Goal: Information Seeking & Learning: Check status

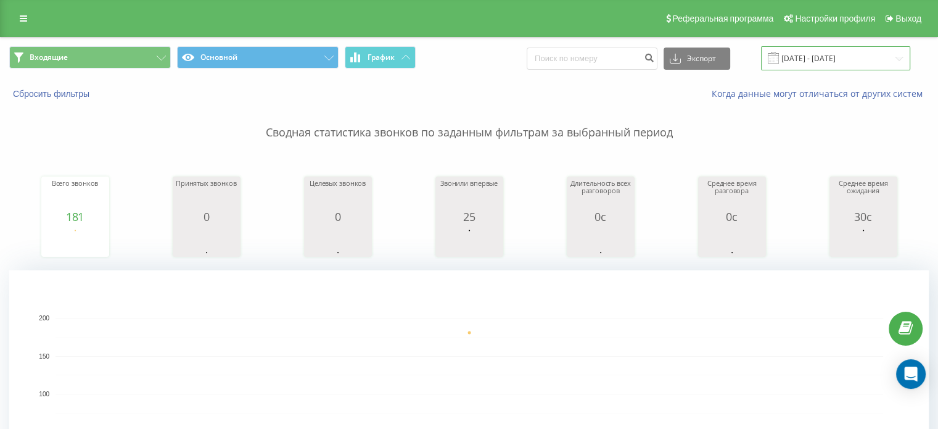
click at [820, 61] on input "22.09.2025 - 22.09.2025" at bounding box center [835, 58] width 149 height 24
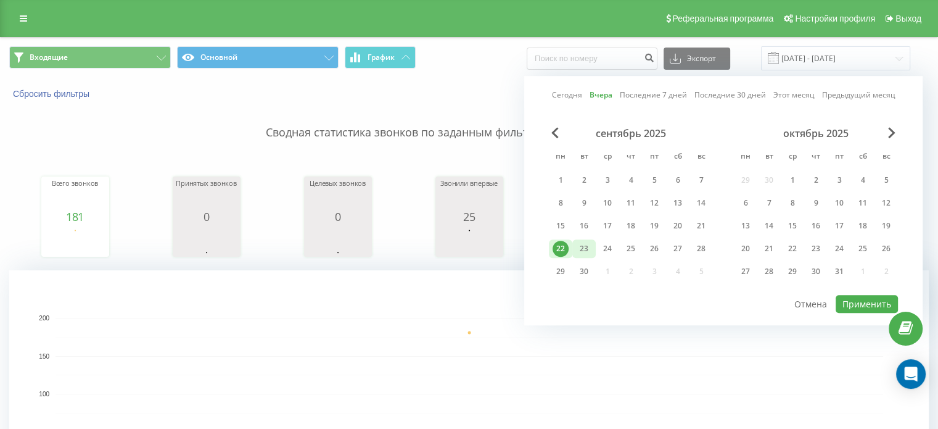
click at [587, 241] on div "23" at bounding box center [584, 249] width 16 height 16
click at [863, 295] on button "Применить" at bounding box center [867, 304] width 62 height 18
type input "[DATE] - [DATE]"
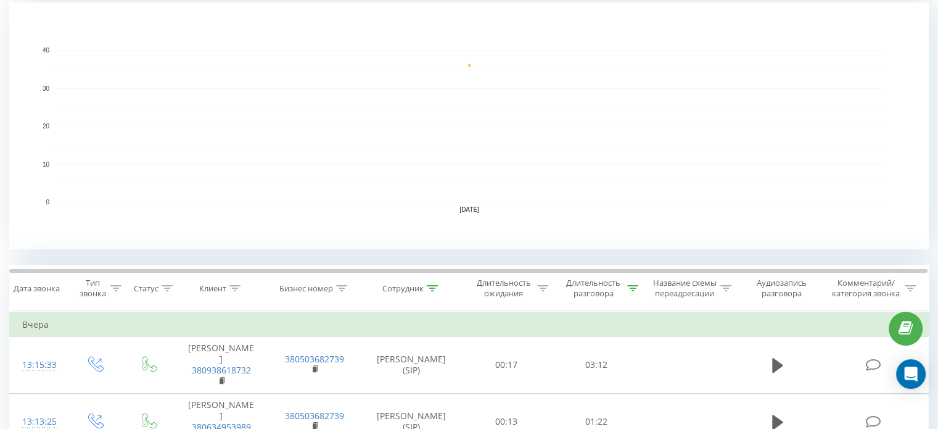
scroll to position [308, 0]
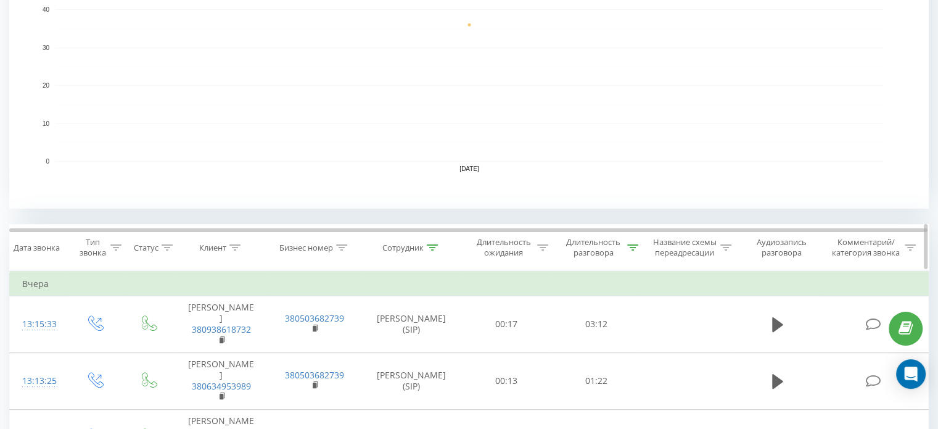
click at [429, 244] on icon at bounding box center [432, 247] width 11 height 6
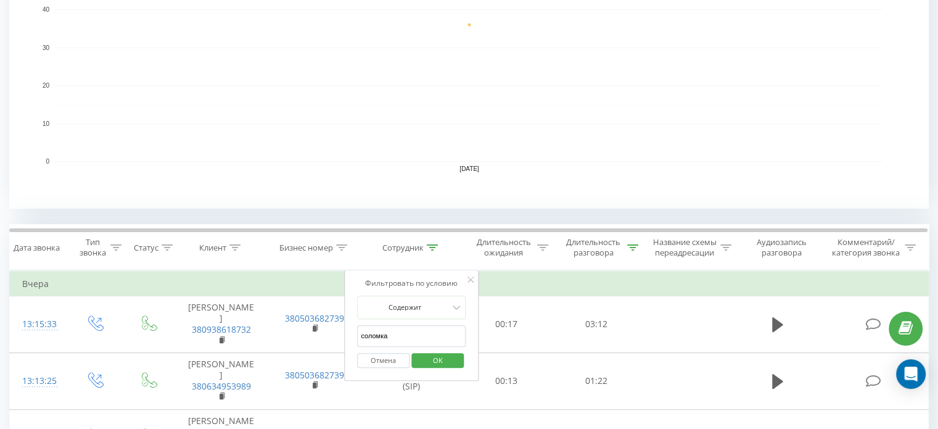
drag, startPoint x: 414, startPoint y: 327, endPoint x: 353, endPoint y: 327, distance: 61.7
click at [353, 327] on div "Фильтровать по условию Содержит соломка Отмена OK" at bounding box center [411, 325] width 134 height 111
type input "[PERSON_NAME]"
click at [447, 355] on span "OK" at bounding box center [438, 359] width 35 height 19
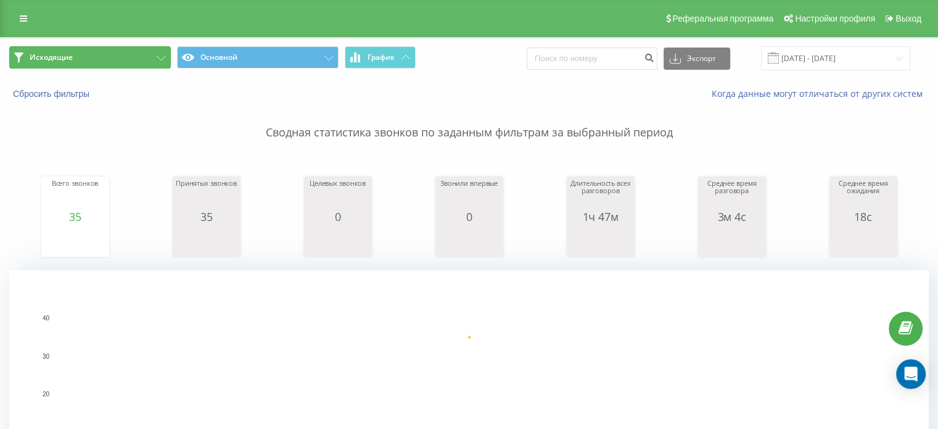
click at [99, 59] on button "Исходящие" at bounding box center [90, 57] width 162 height 22
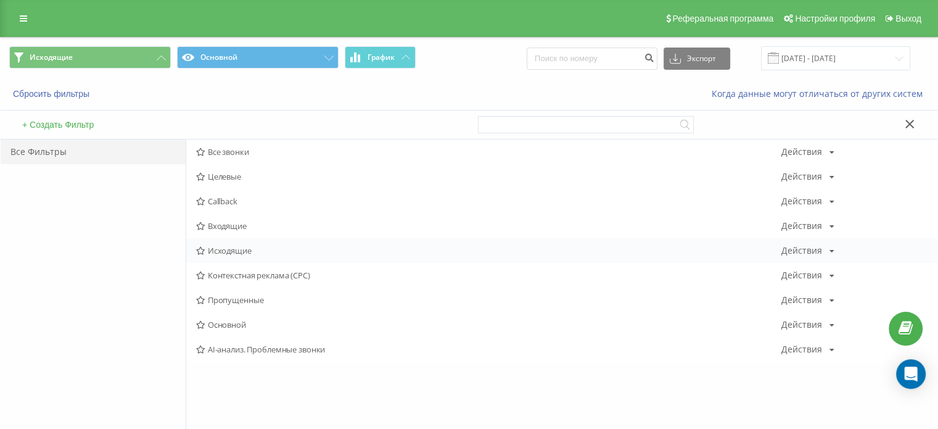
click at [227, 252] on span "Исходящие" at bounding box center [488, 250] width 585 height 9
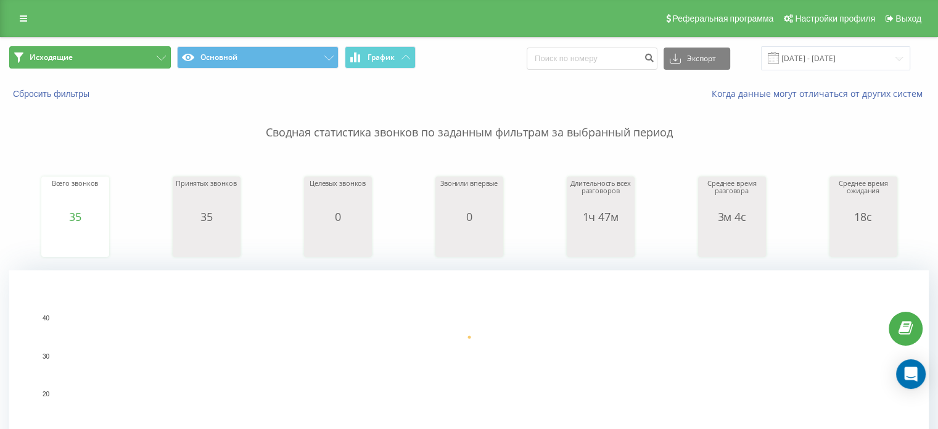
click at [118, 51] on button "Исходящие" at bounding box center [90, 57] width 162 height 22
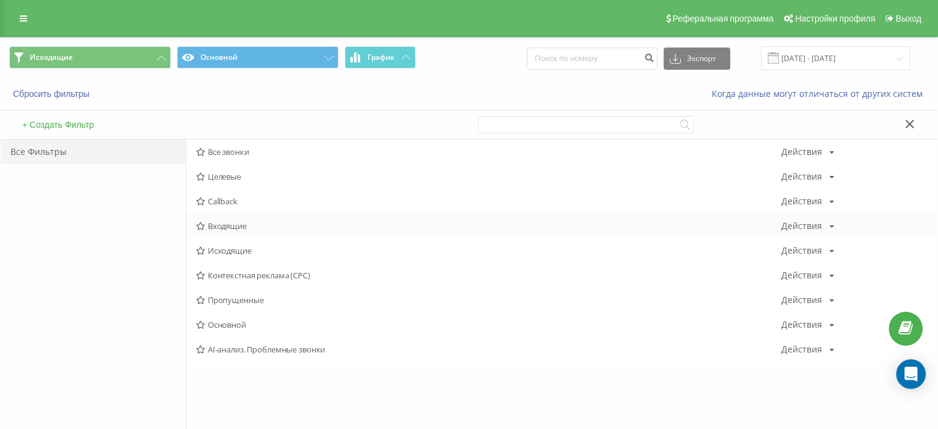
click at [238, 228] on span "Входящие" at bounding box center [488, 225] width 585 height 9
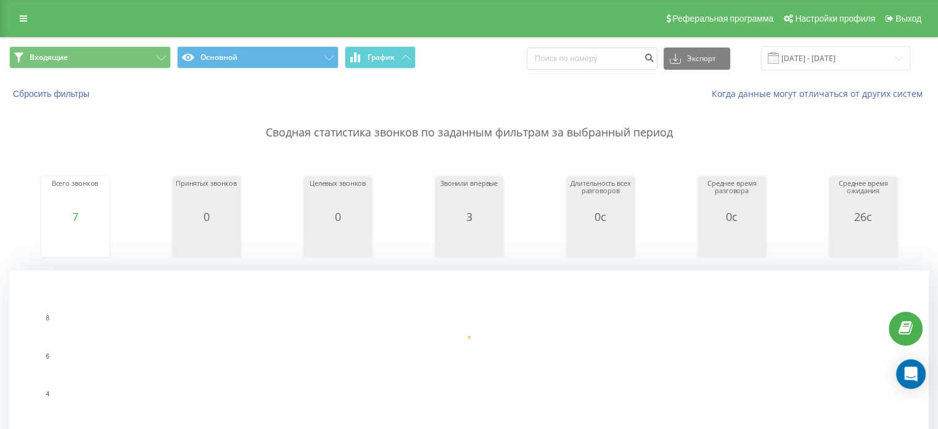
click at [445, 88] on div "Когда данные могут отличаться от других систем" at bounding box center [644, 94] width 585 height 12
click at [871, 131] on p "Сводная статистика звонков по заданным фильтрам за выбранный период" at bounding box center [469, 120] width 920 height 41
drag, startPoint x: 891, startPoint y: 152, endPoint x: 850, endPoint y: 167, distance: 43.3
click at [890, 152] on div "Всего звонков 9 date totalCalls 23.09.25 9 23.09.25 Принятых звонков 0 date ans…" at bounding box center [469, 205] width 920 height 106
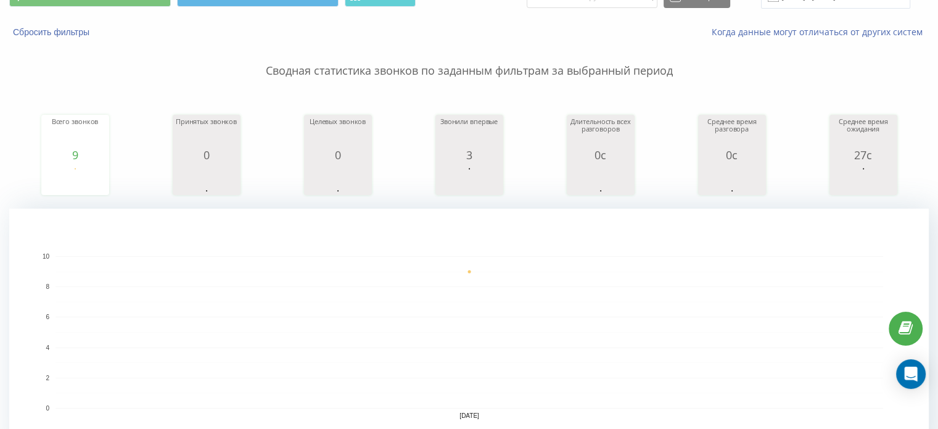
drag, startPoint x: 866, startPoint y: 88, endPoint x: 553, endPoint y: 404, distance: 444.8
click at [866, 88] on div "Сводная статистика звонков по заданным фильтрам за выбранный период Всего звонк…" at bounding box center [469, 246] width 920 height 417
click at [606, 352] on rect "A chart." at bounding box center [470, 332] width 828 height 152
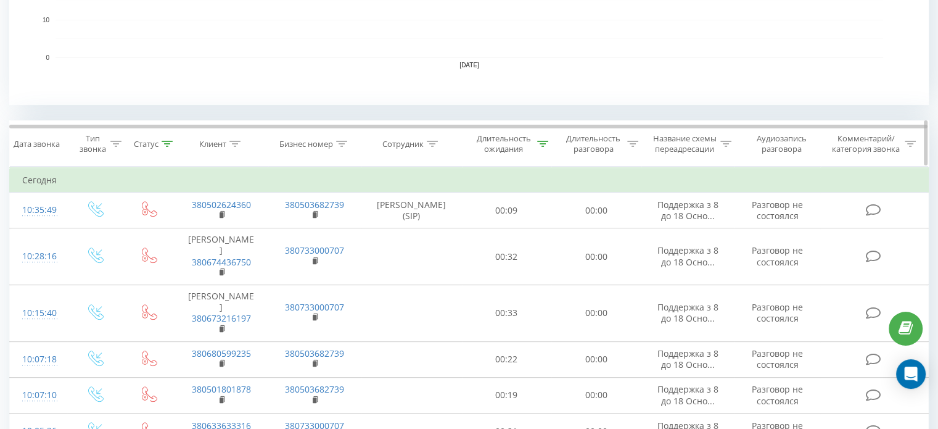
scroll to position [123, 0]
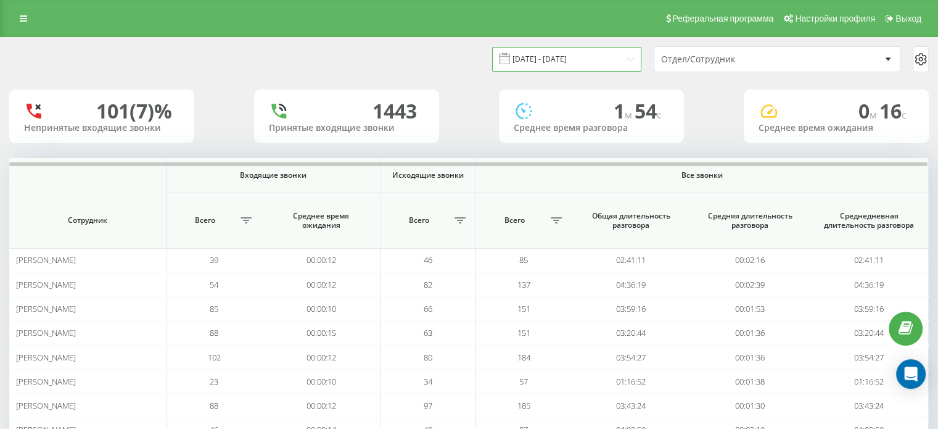
click at [548, 58] on input "[DATE] - [DATE]" at bounding box center [566, 59] width 149 height 24
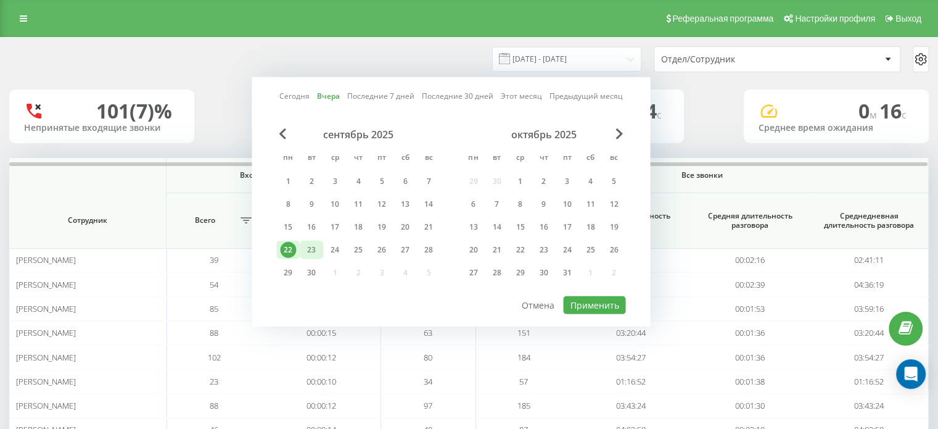
click at [318, 244] on div "23" at bounding box center [311, 250] width 16 height 16
click at [603, 296] on button "Применить" at bounding box center [594, 305] width 62 height 18
type input "[DATE] - [DATE]"
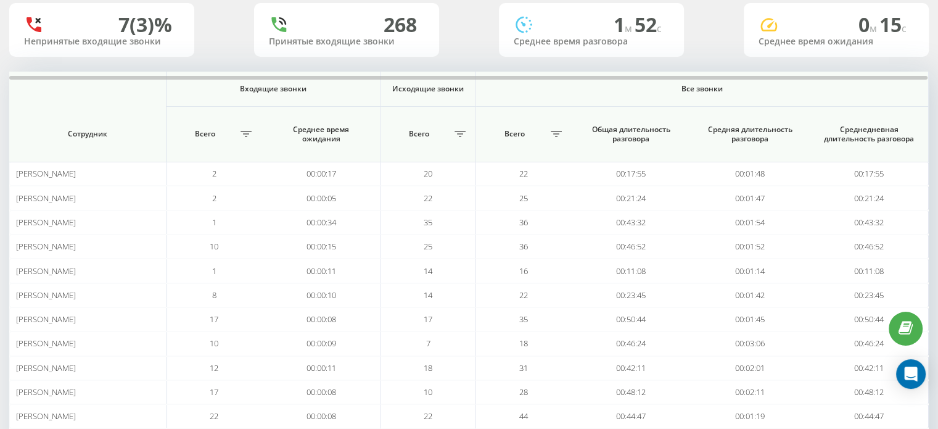
scroll to position [123, 0]
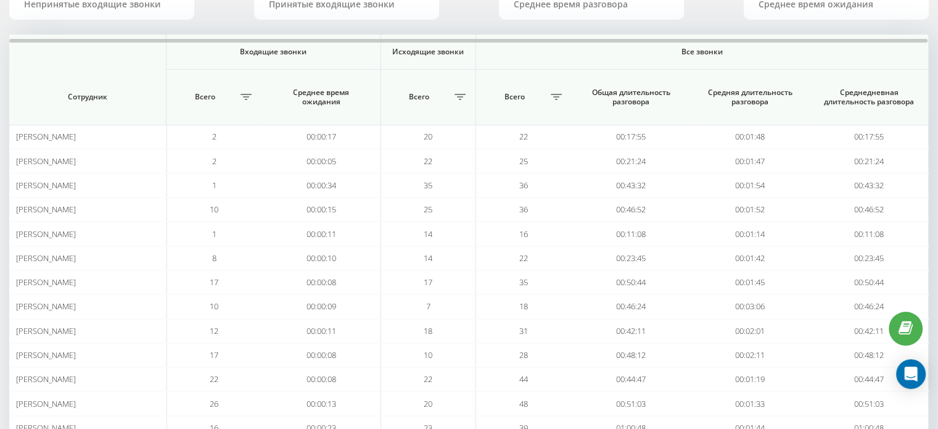
click at [0, 160] on div "23.09.2025 - 23.09.2025 Отдел/Сотрудник 7 (3)% Непринятые входящие звонки 268 П…" at bounding box center [469, 304] width 938 height 780
